Goal: Task Accomplishment & Management: Manage account settings

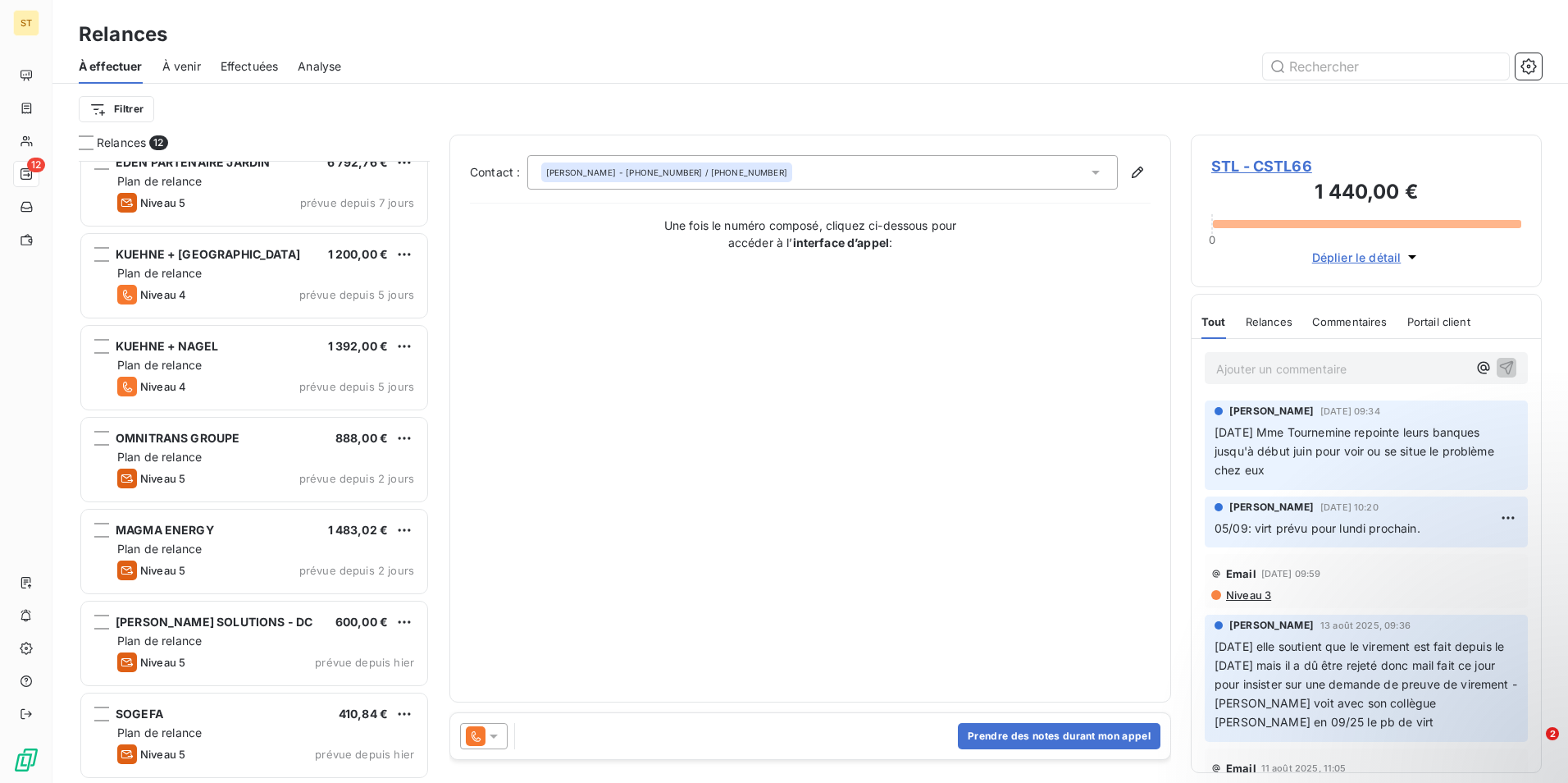
scroll to position [609, 338]
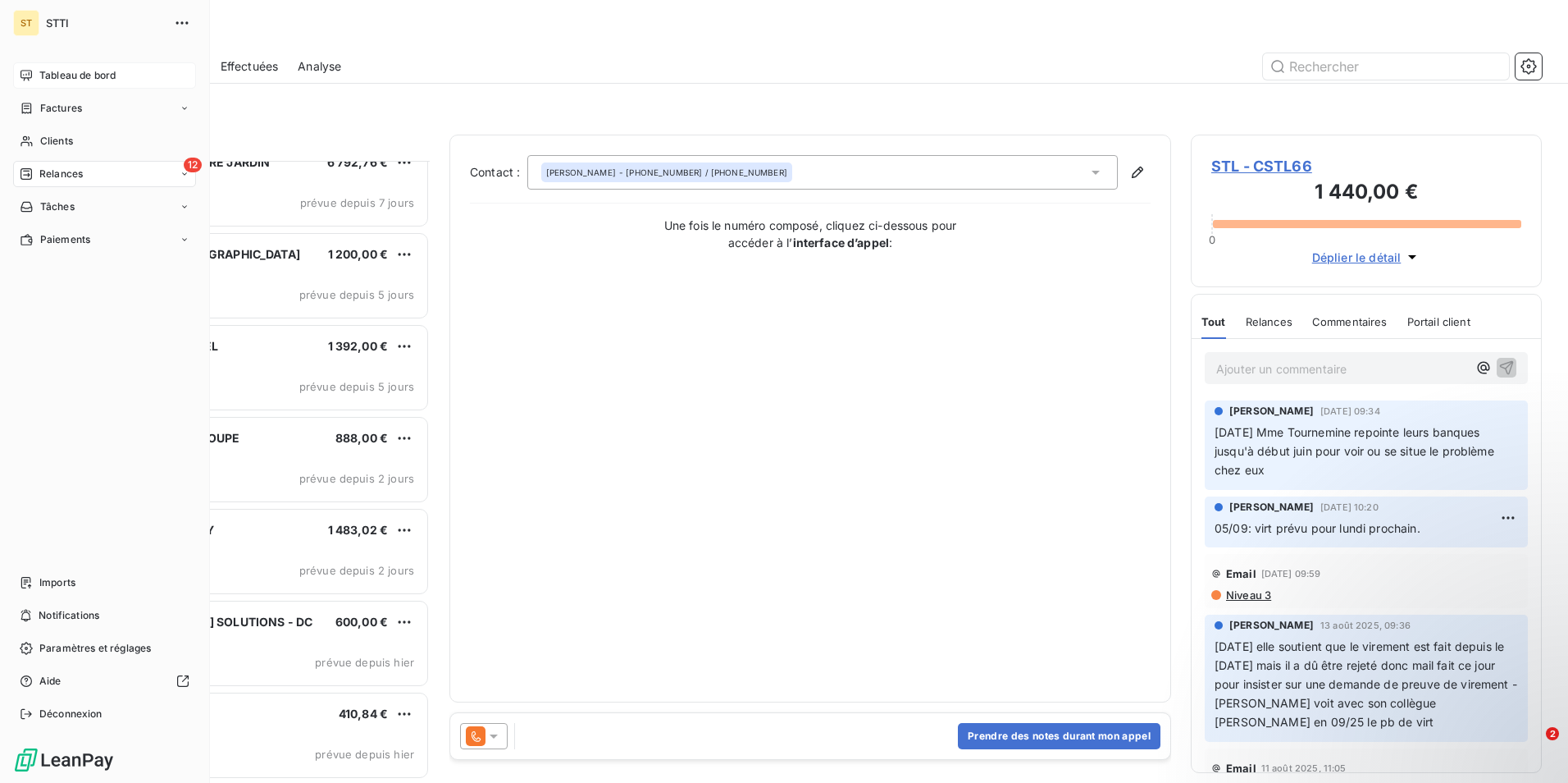
click at [74, 78] on span "Tableau de bord" at bounding box center [77, 75] width 76 height 15
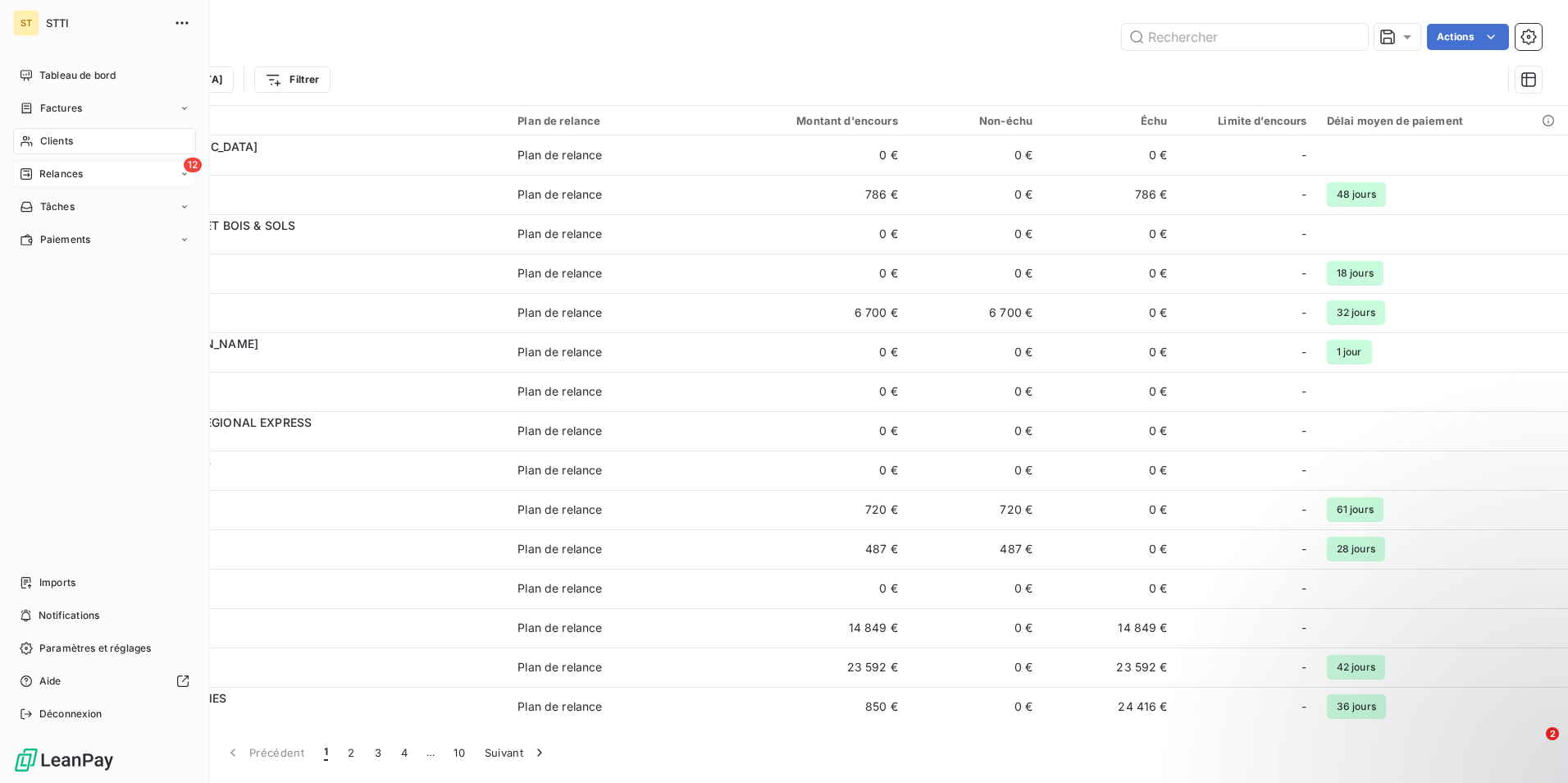
click at [46, 177] on span "Relances" at bounding box center [61, 174] width 43 height 15
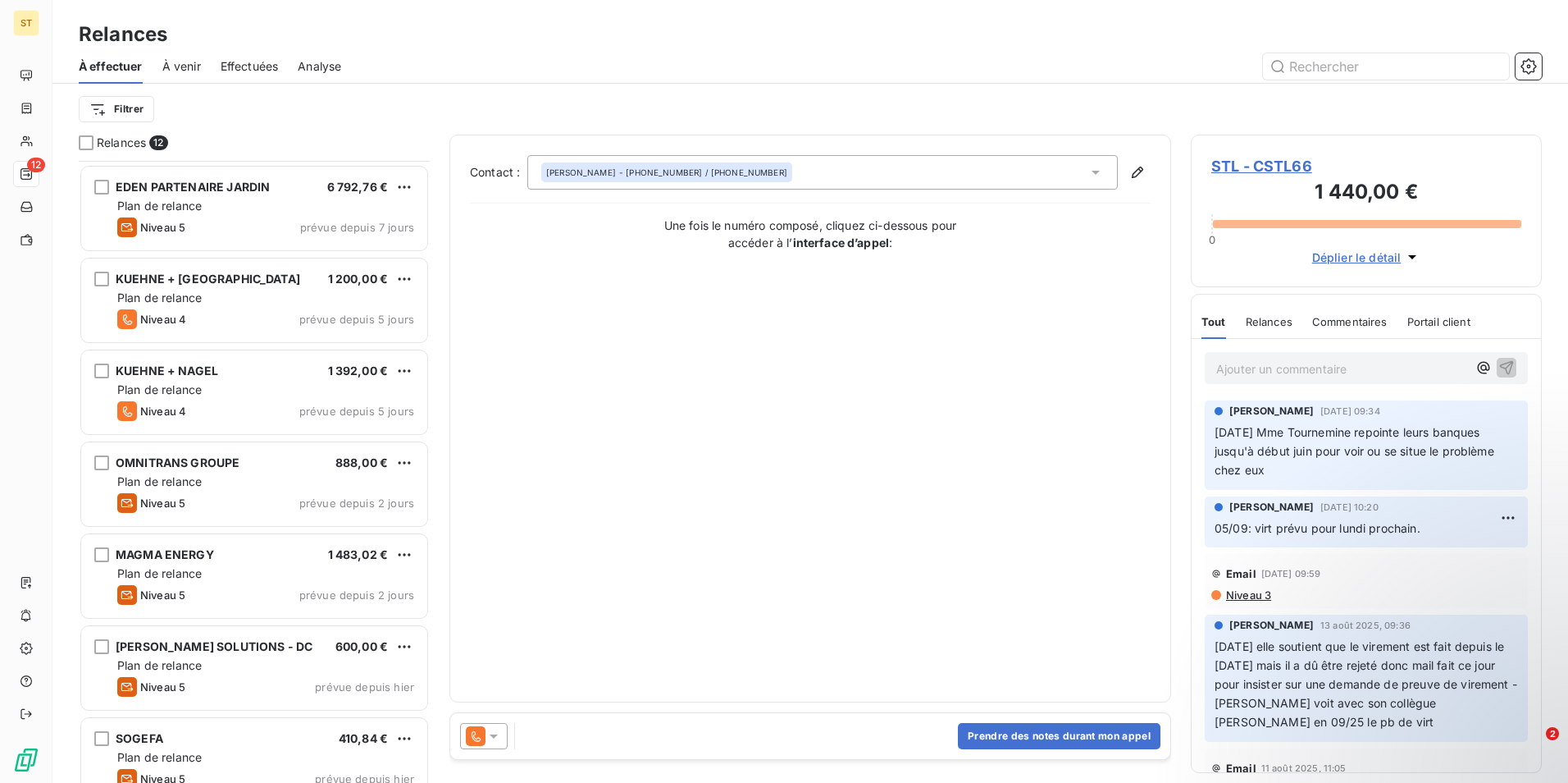
scroll to position [481, 0]
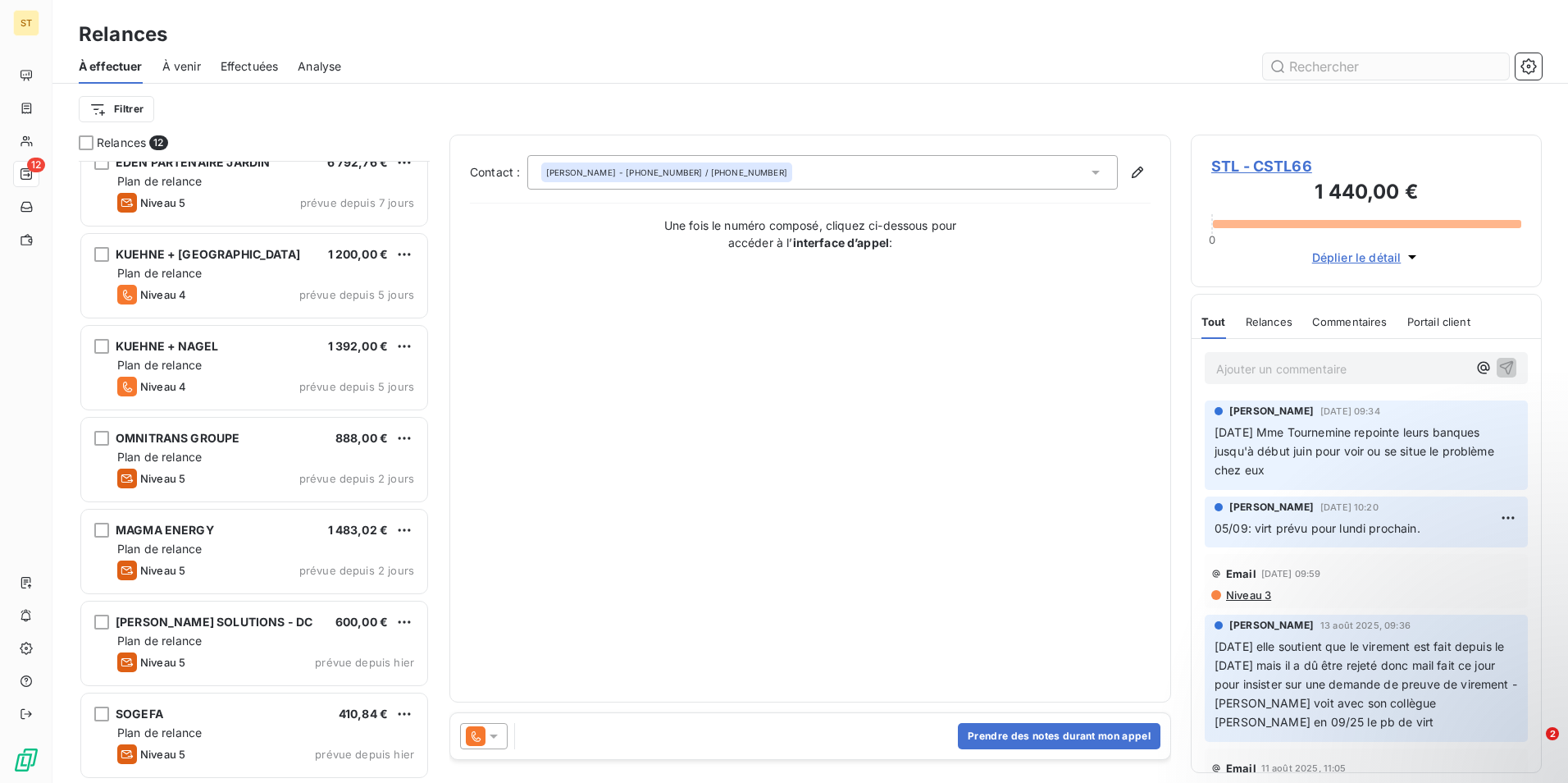
click at [1351, 68] on input "text" at bounding box center [1386, 66] width 246 height 26
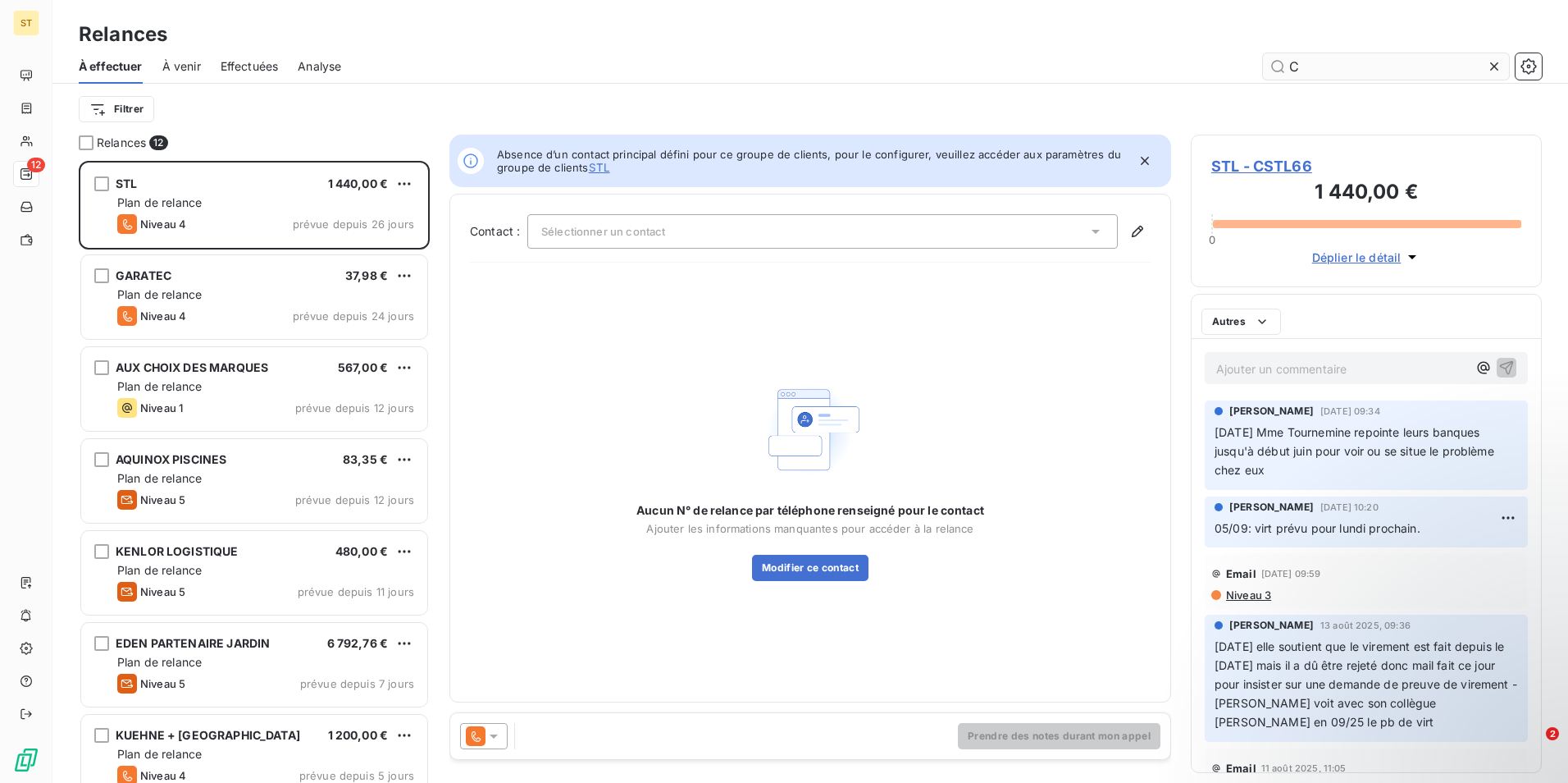
scroll to position [609, 338]
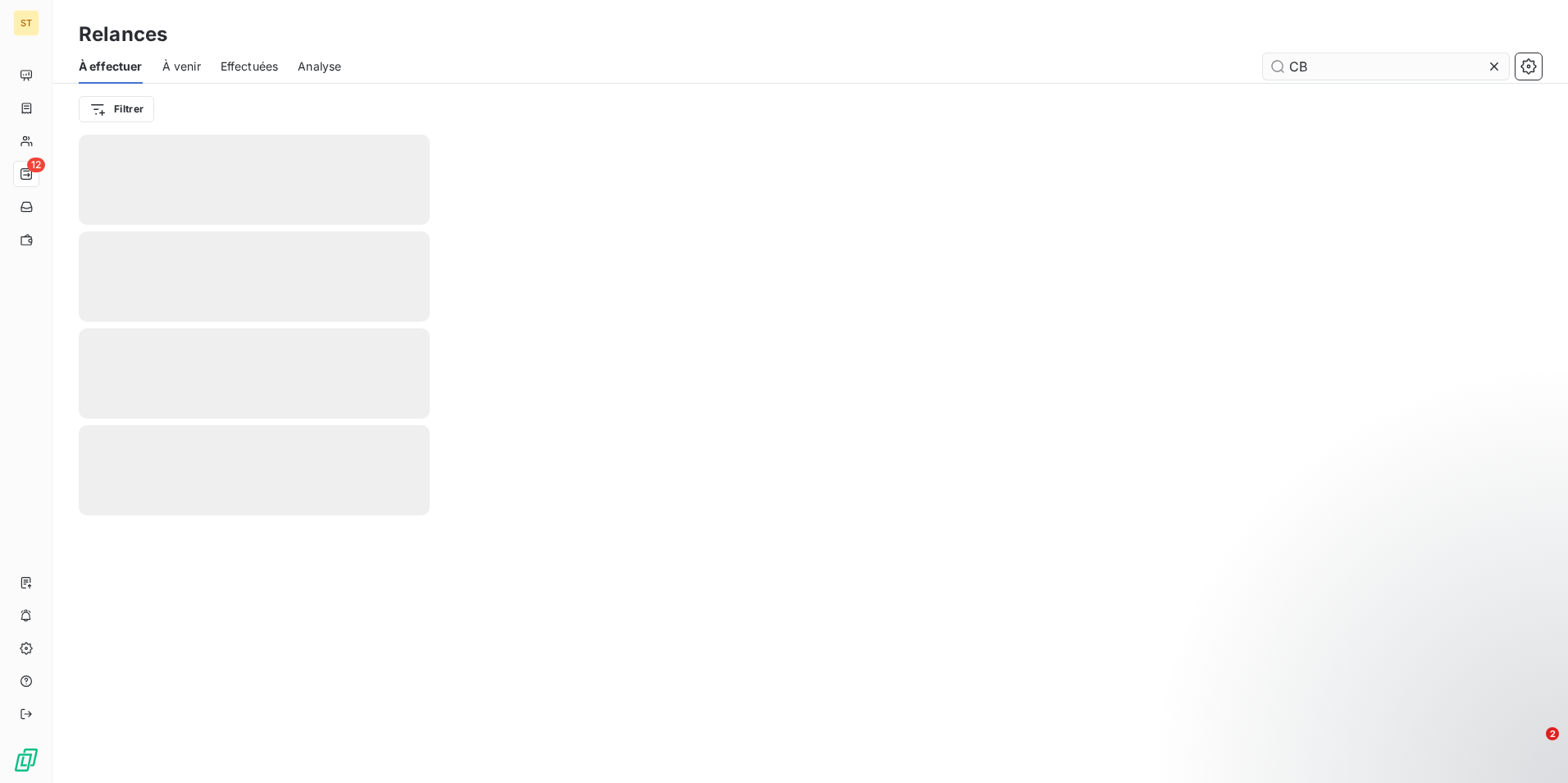
type input "CBO"
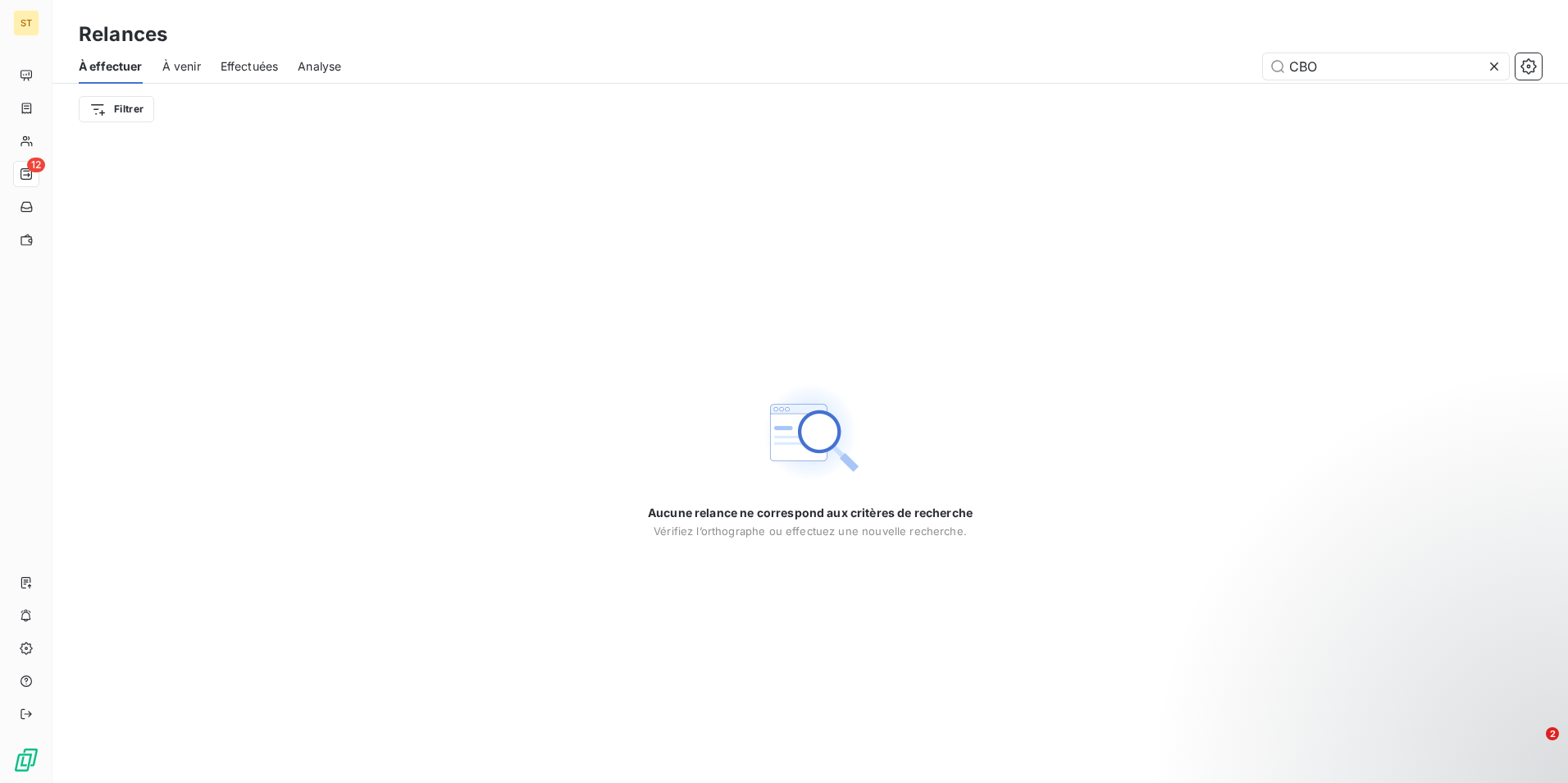
drag, startPoint x: 1351, startPoint y: 68, endPoint x: 1254, endPoint y: 76, distance: 97.3
click at [1256, 75] on div "CBO" at bounding box center [951, 66] width 1181 height 26
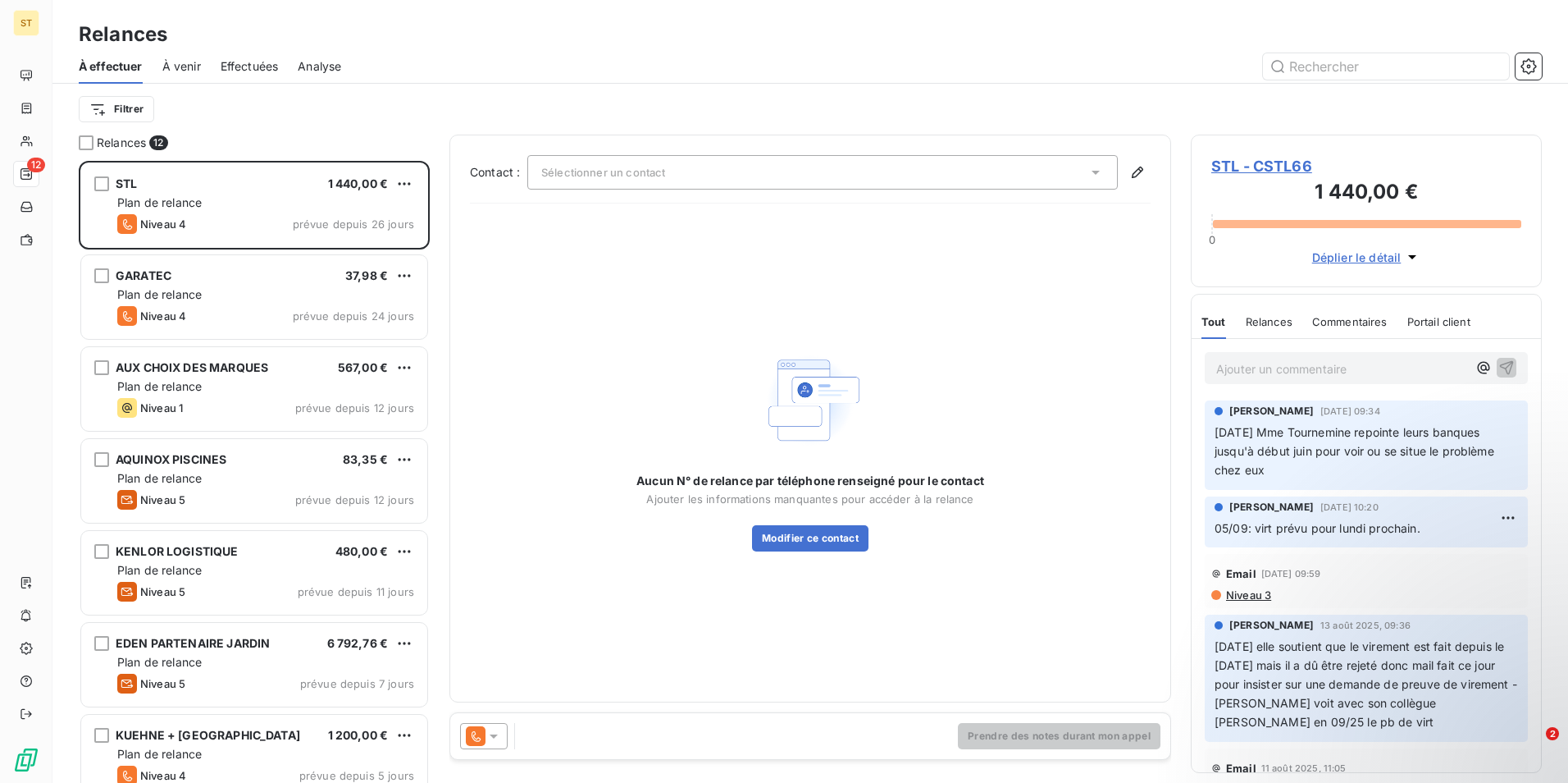
scroll to position [609, 338]
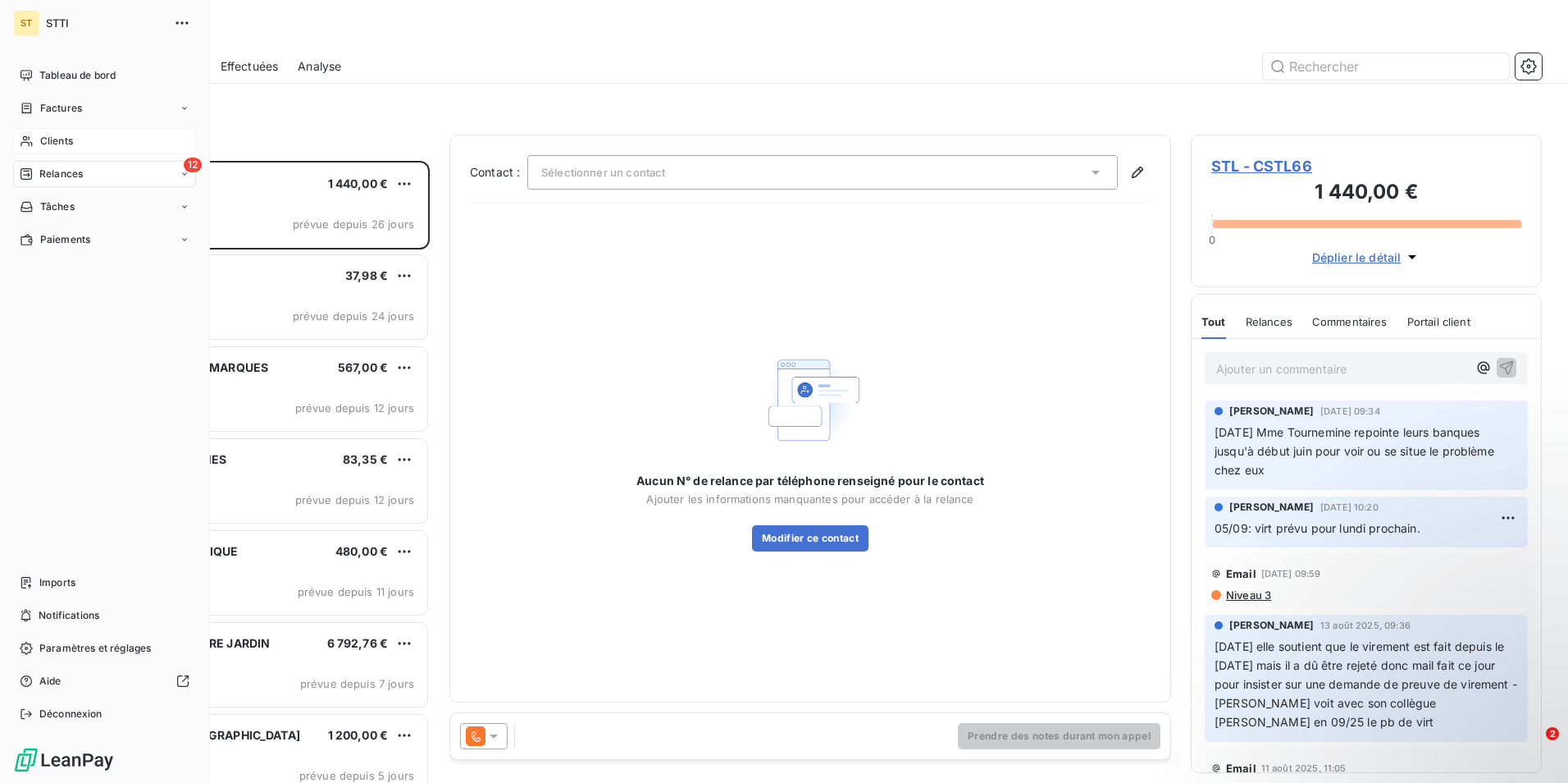
click at [65, 140] on span "Clients" at bounding box center [56, 141] width 33 height 15
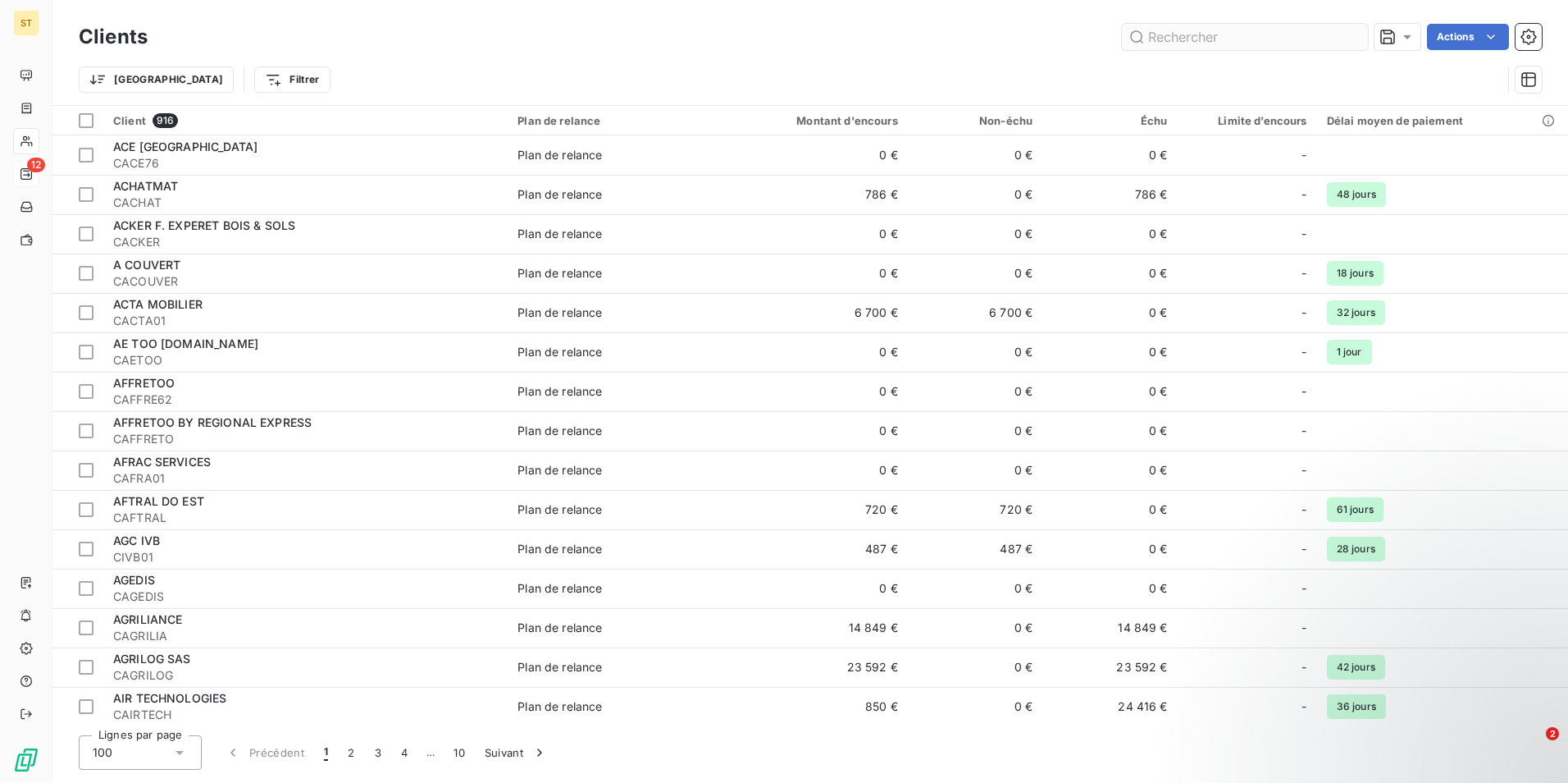
click at [1230, 44] on input "text" at bounding box center [1245, 36] width 246 height 26
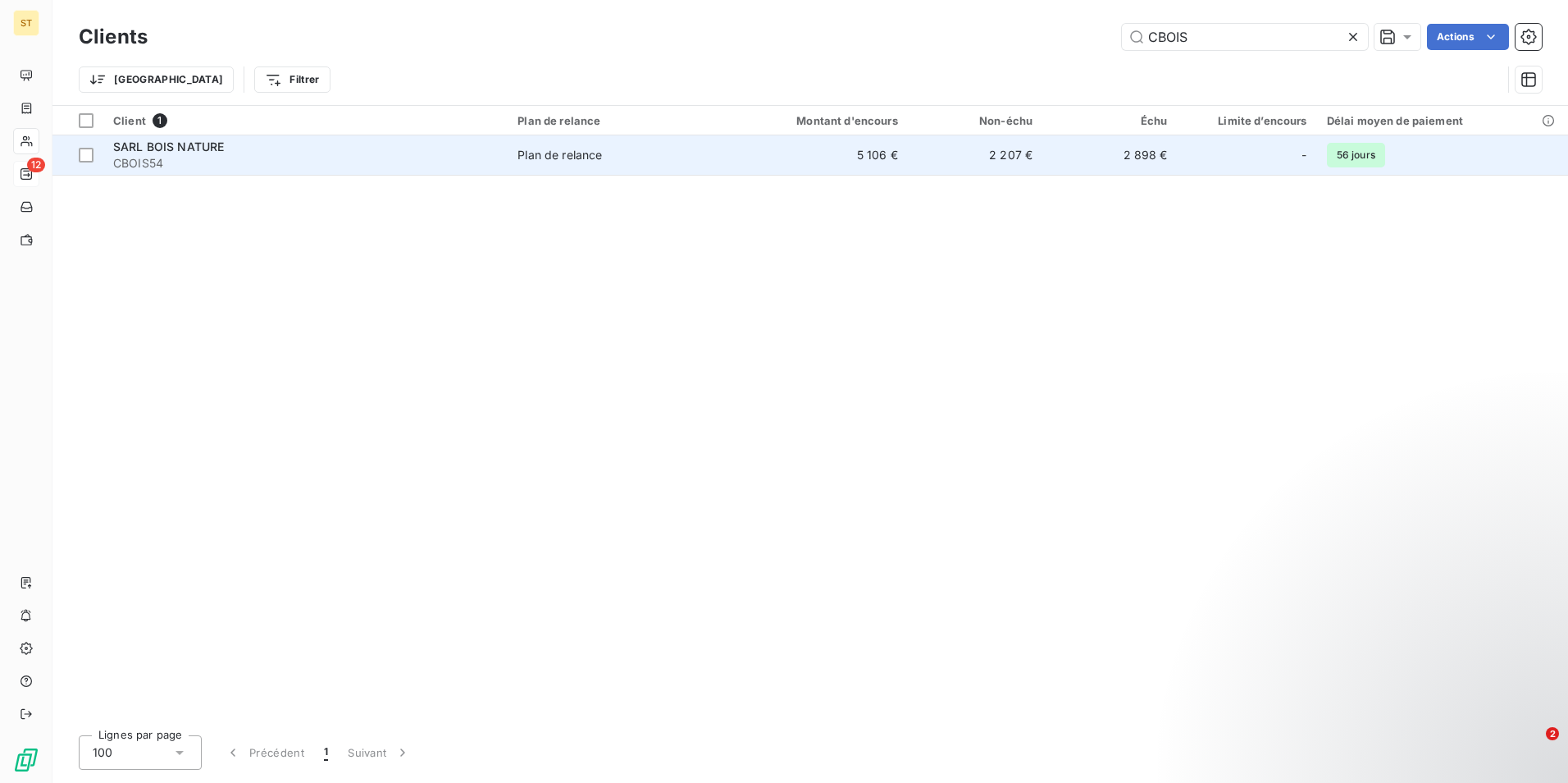
type input "CBOIS"
click at [290, 144] on div "SARL BOIS NATURE" at bounding box center [305, 147] width 384 height 17
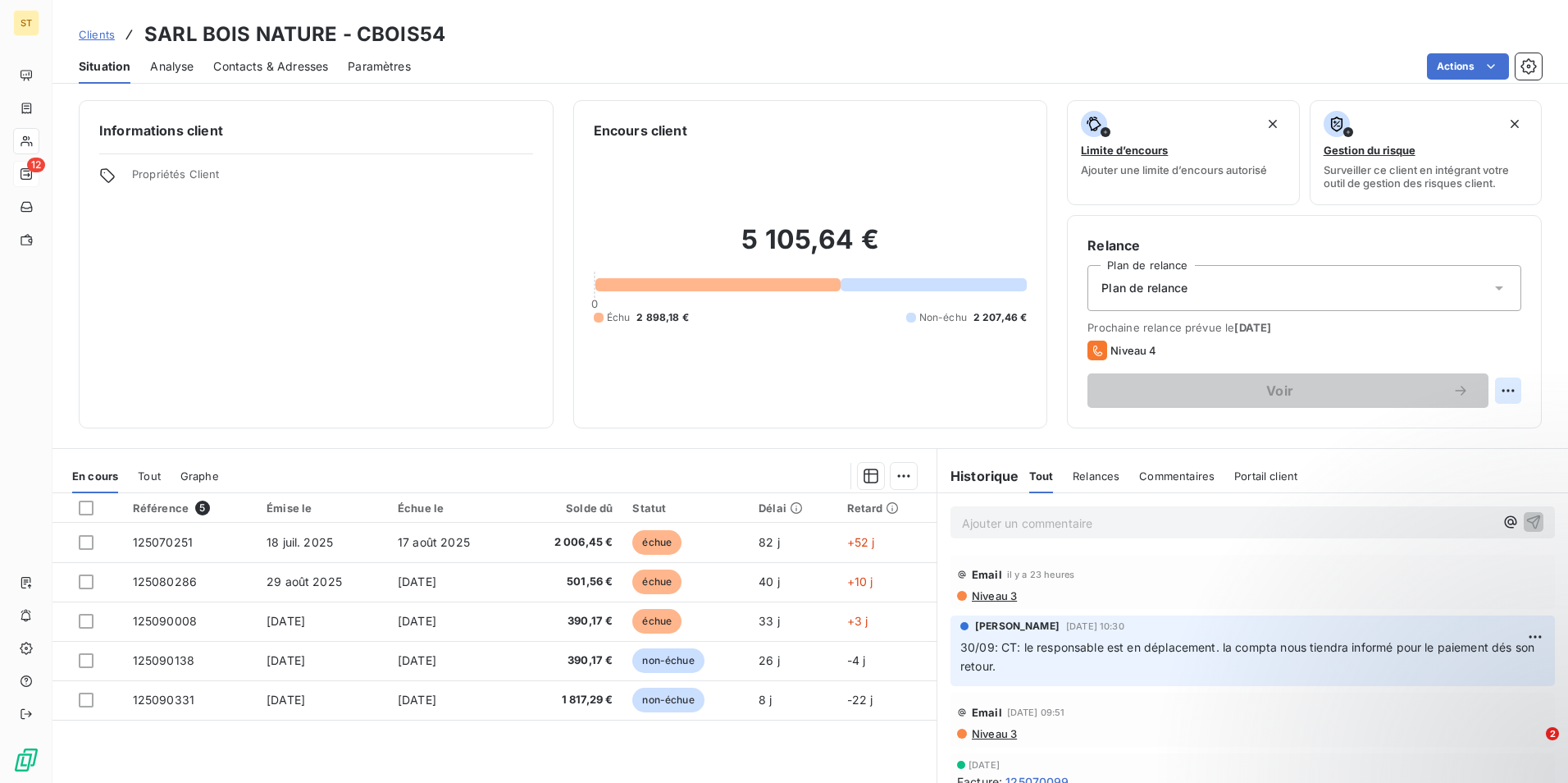
click at [1496, 394] on html "ST 12 Clients SARL BOIS NATURE - CBOIS54 Situation Analyse Contacts & Adresses …" at bounding box center [784, 391] width 1568 height 783
click at [1439, 426] on div "Replanifier cette action" at bounding box center [1428, 426] width 147 height 26
select select "9"
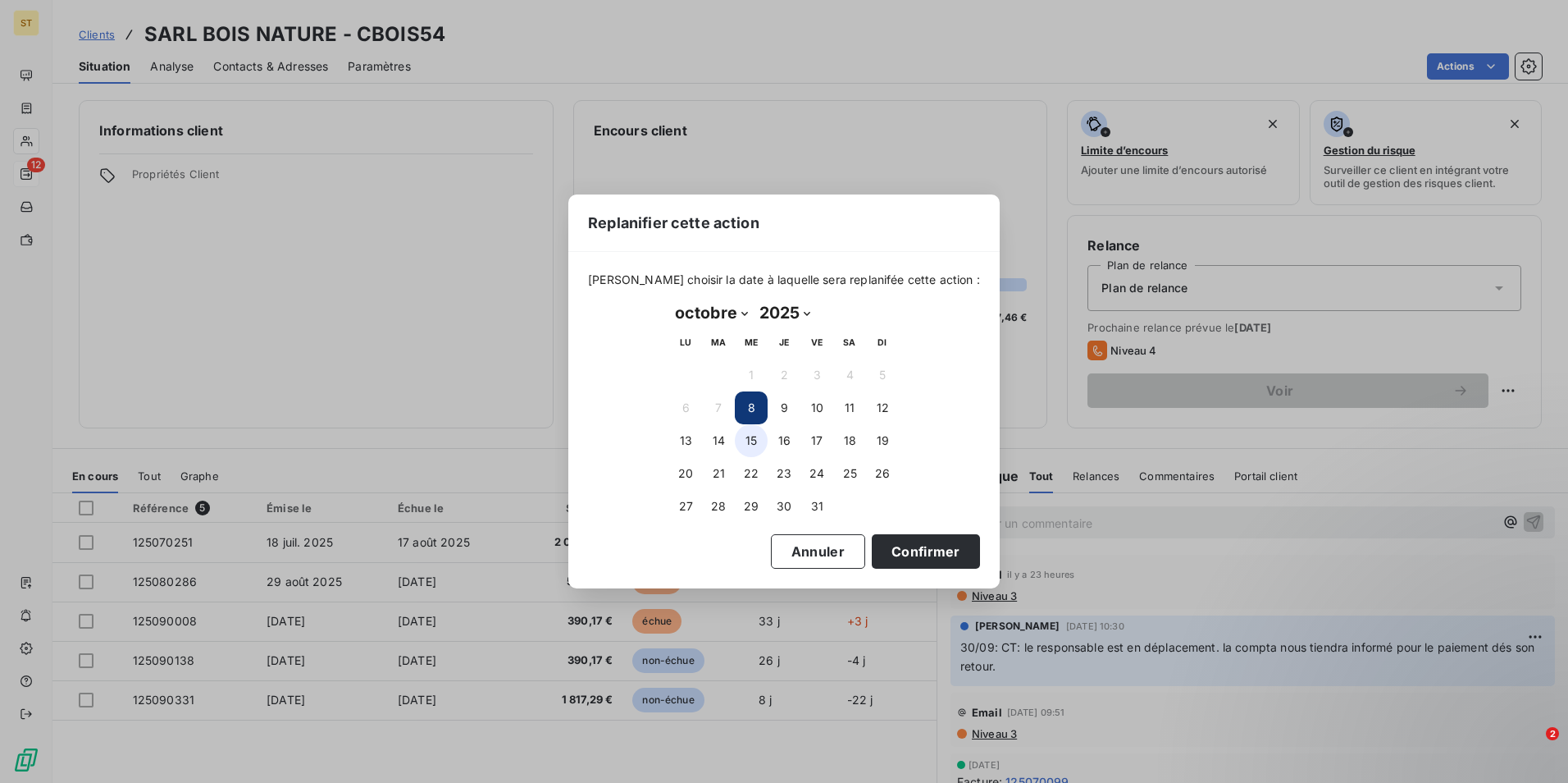
click at [754, 441] on button "15" at bounding box center [751, 440] width 33 height 33
click at [906, 547] on button "Confirmer" at bounding box center [926, 551] width 109 height 34
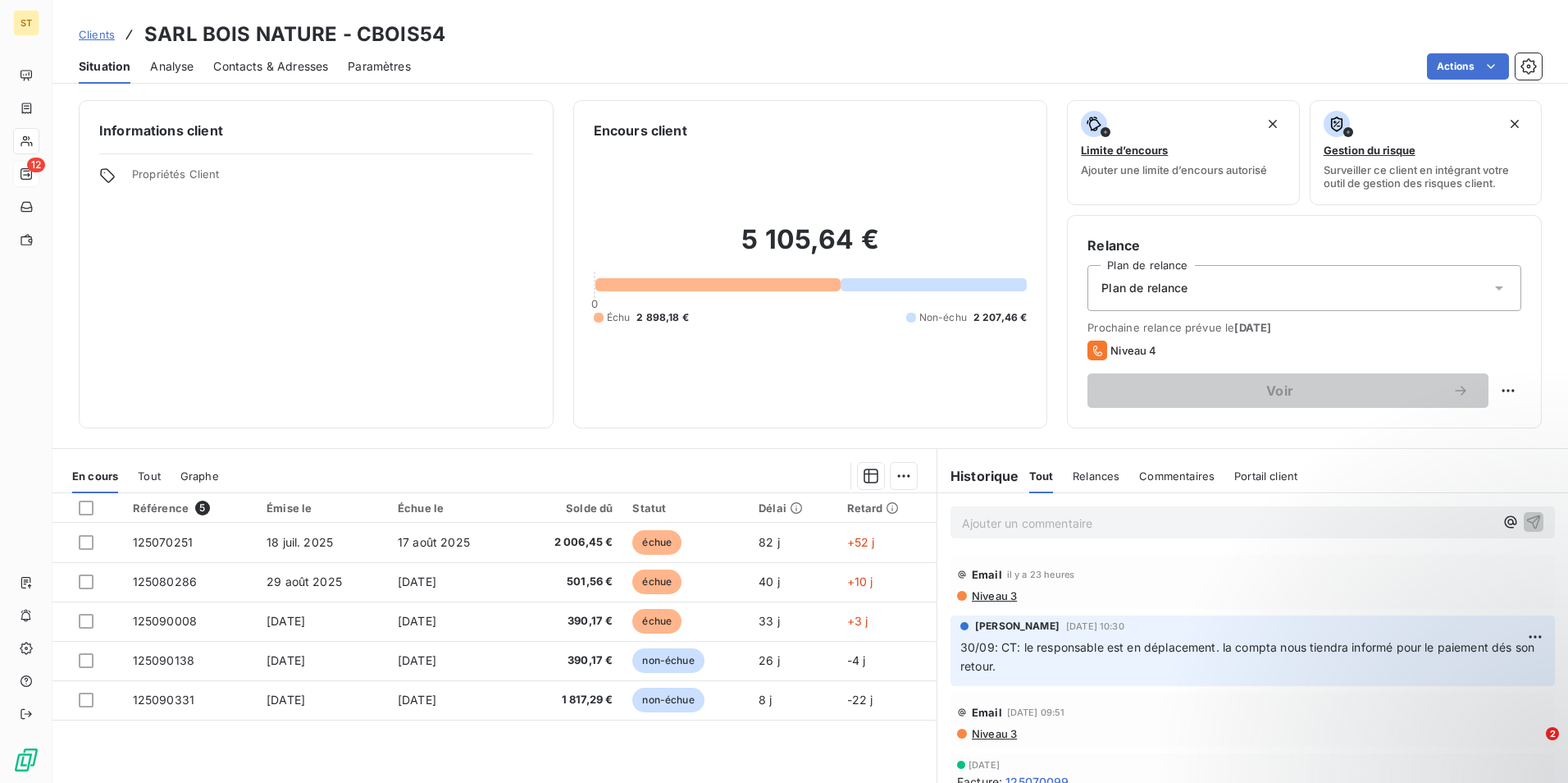
click at [992, 526] on p "Ajouter un commentaire ﻿" at bounding box center [1228, 523] width 532 height 21
click at [1022, 519] on p "Ajouter un commentaire ﻿" at bounding box center [1228, 523] width 532 height 21
click at [1001, 516] on p "Ajouter un commentaire ﻿" at bounding box center [1228, 523] width 532 height 21
